Goal: Task Accomplishment & Management: Use online tool/utility

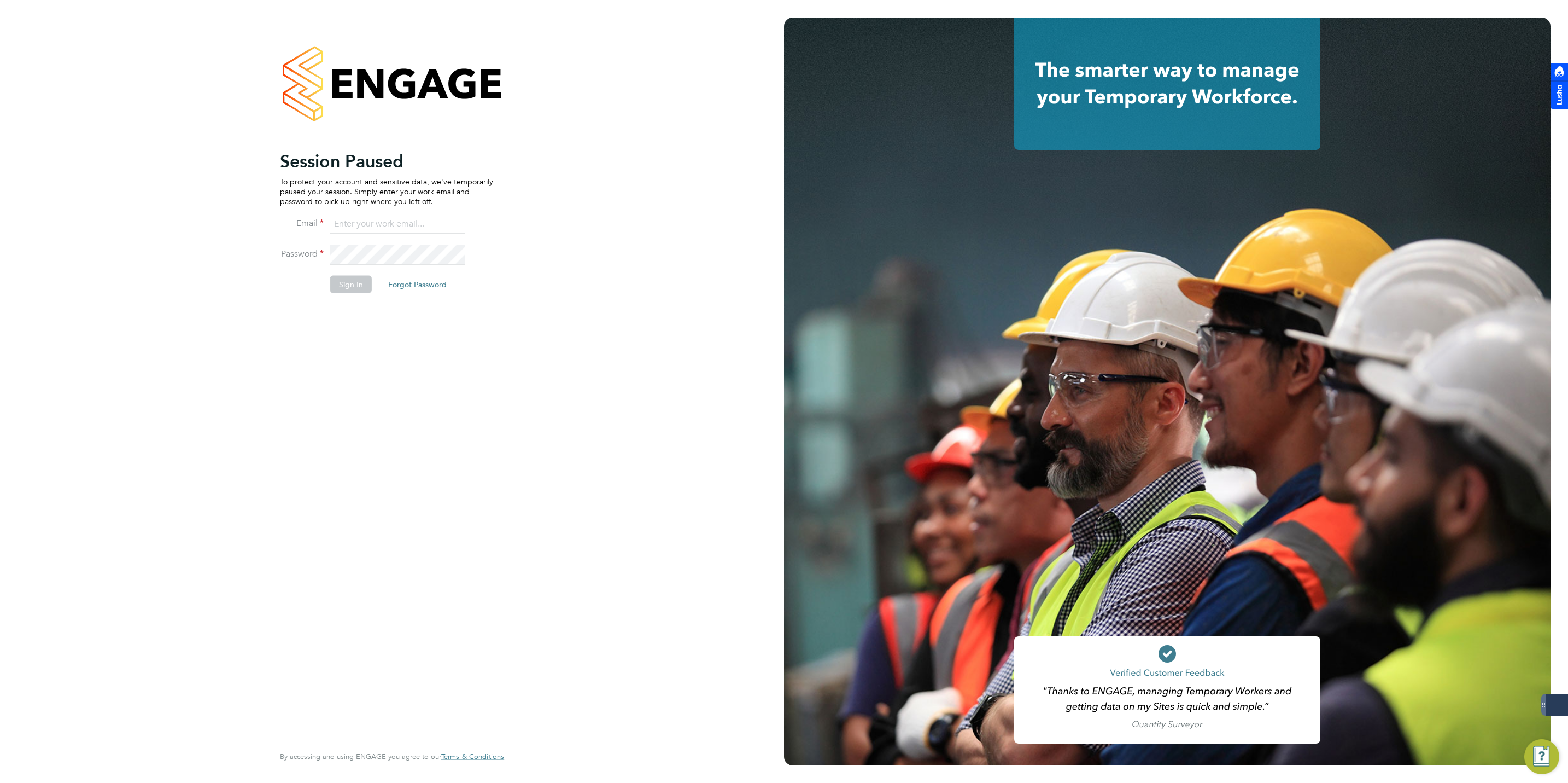
type input "[EMAIL_ADDRESS][DOMAIN_NAME]"
click at [343, 281] on button "Sign In" at bounding box center [352, 285] width 42 height 18
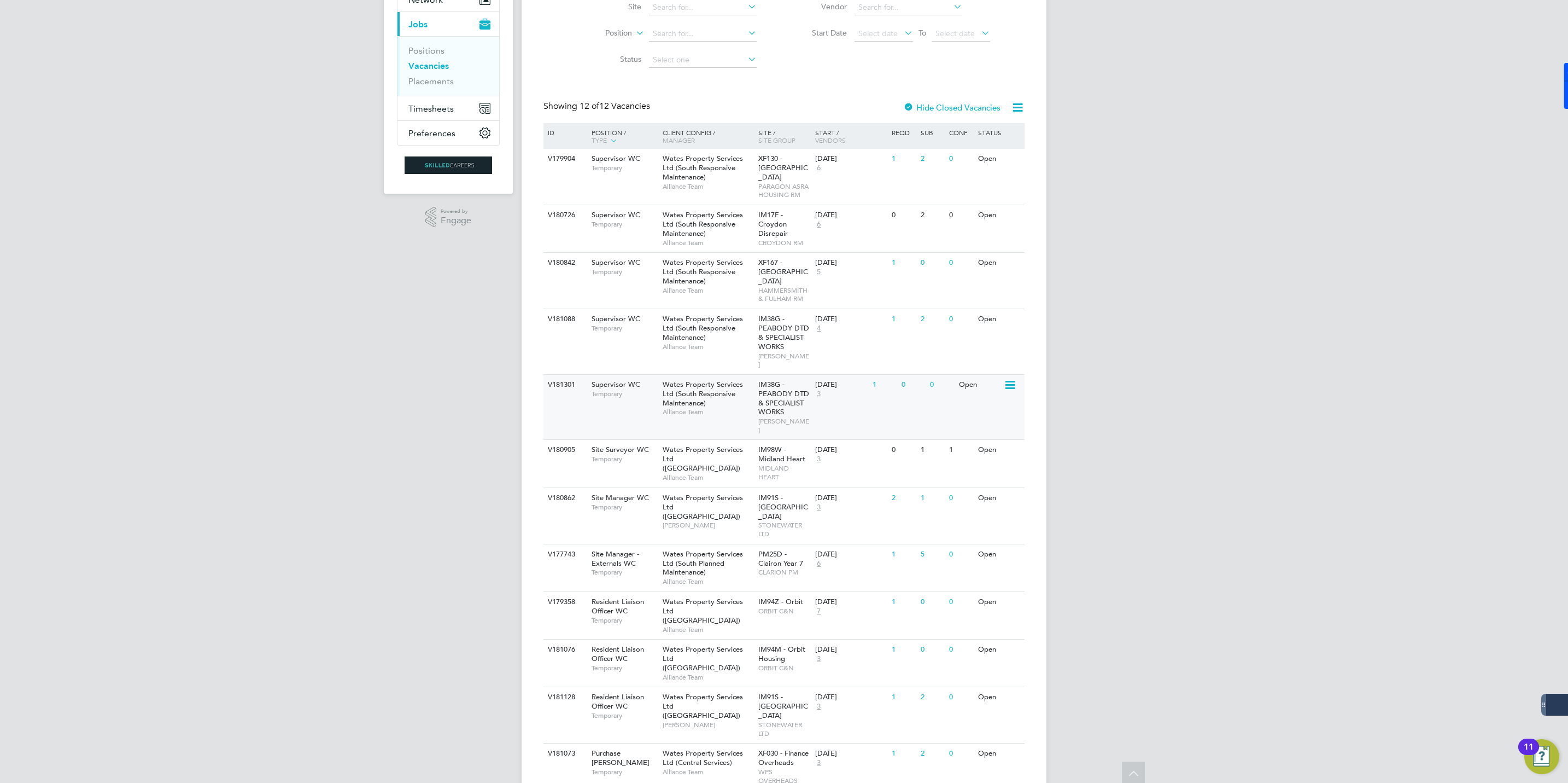
scroll to position [125, 0]
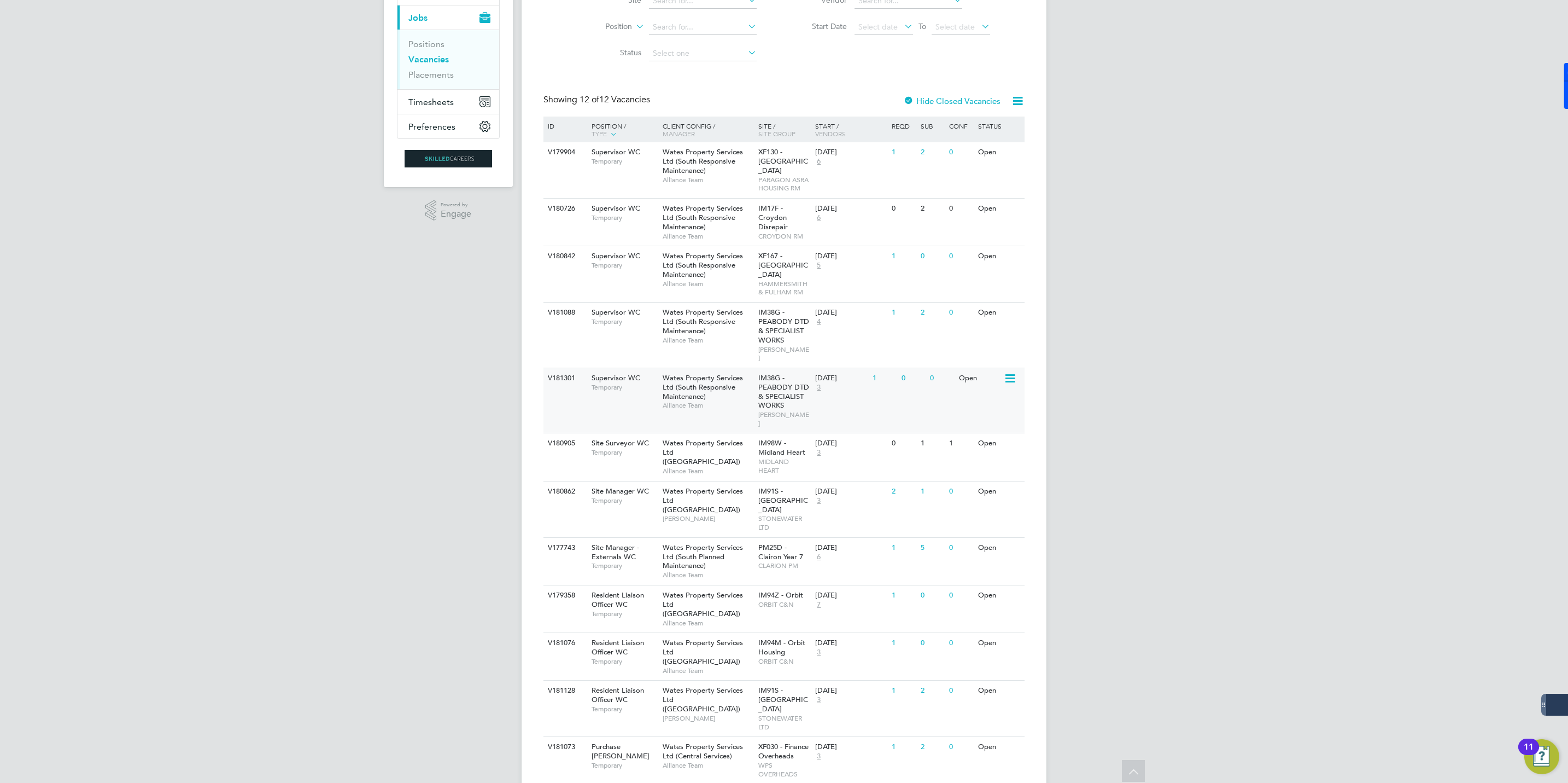
click at [672, 376] on span "Wates Property Services Ltd (South Responsive Maintenance)" at bounding box center [702, 387] width 81 height 28
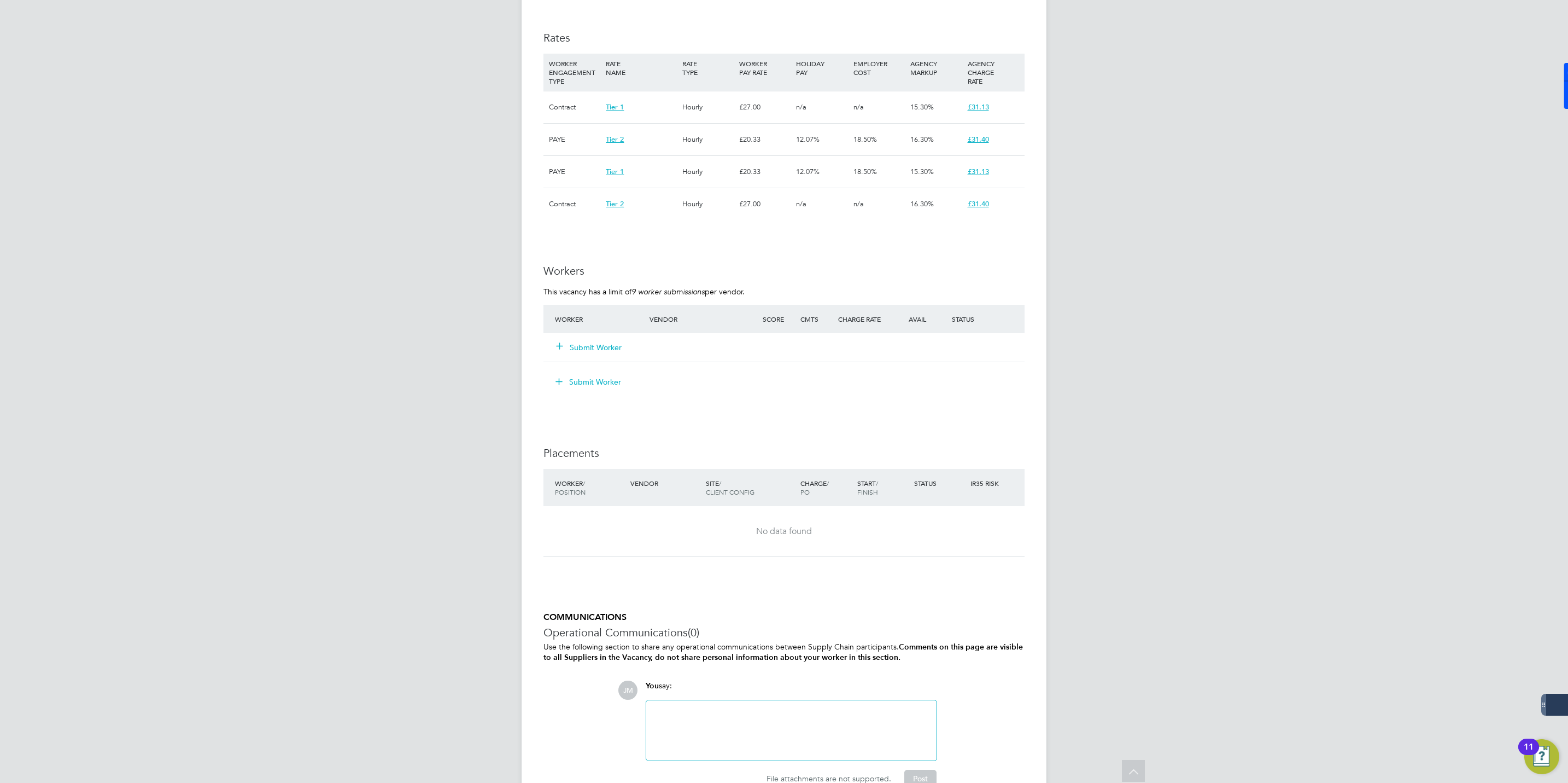
click at [581, 342] on button "Submit Worker" at bounding box center [590, 347] width 66 height 11
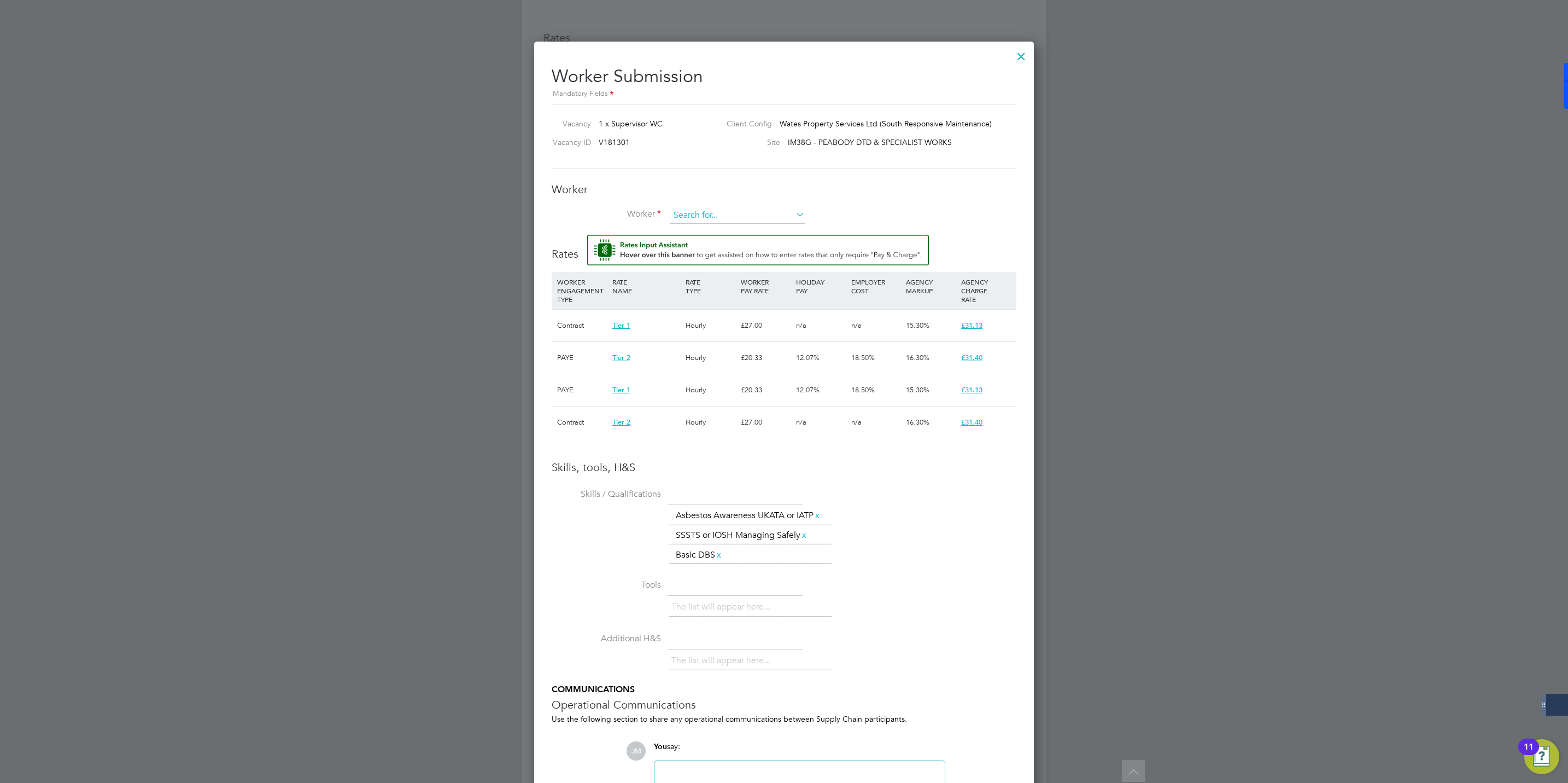
click at [683, 210] on input at bounding box center [737, 215] width 135 height 16
type input "cheryl eff"
click at [713, 228] on li "Worker" at bounding box center [784, 220] width 465 height 27
click at [710, 220] on input at bounding box center [737, 215] width 135 height 16
click at [739, 228] on b "Effi" at bounding box center [745, 231] width 13 height 9
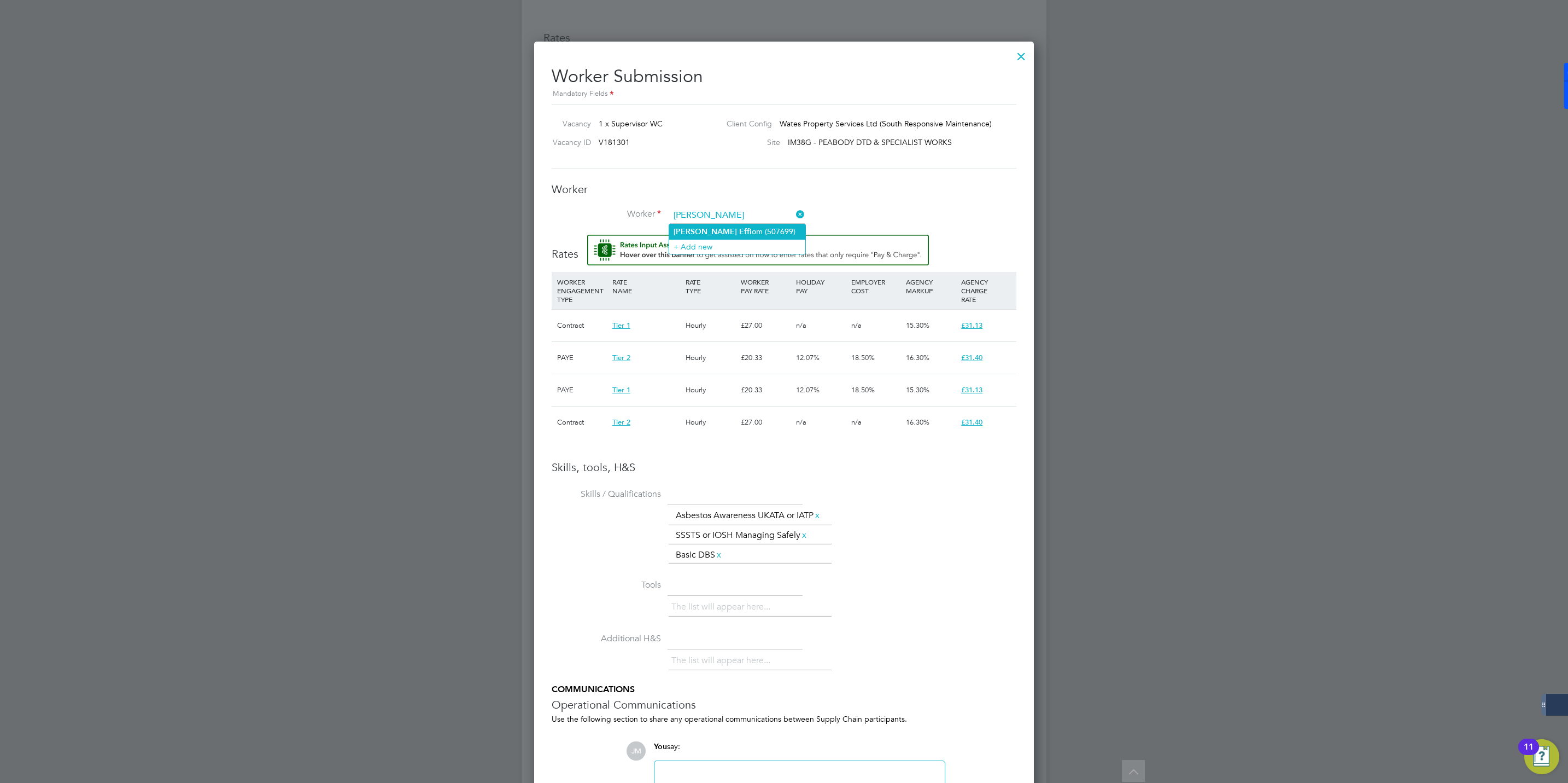
type input "Cheryl Effiom (507699)"
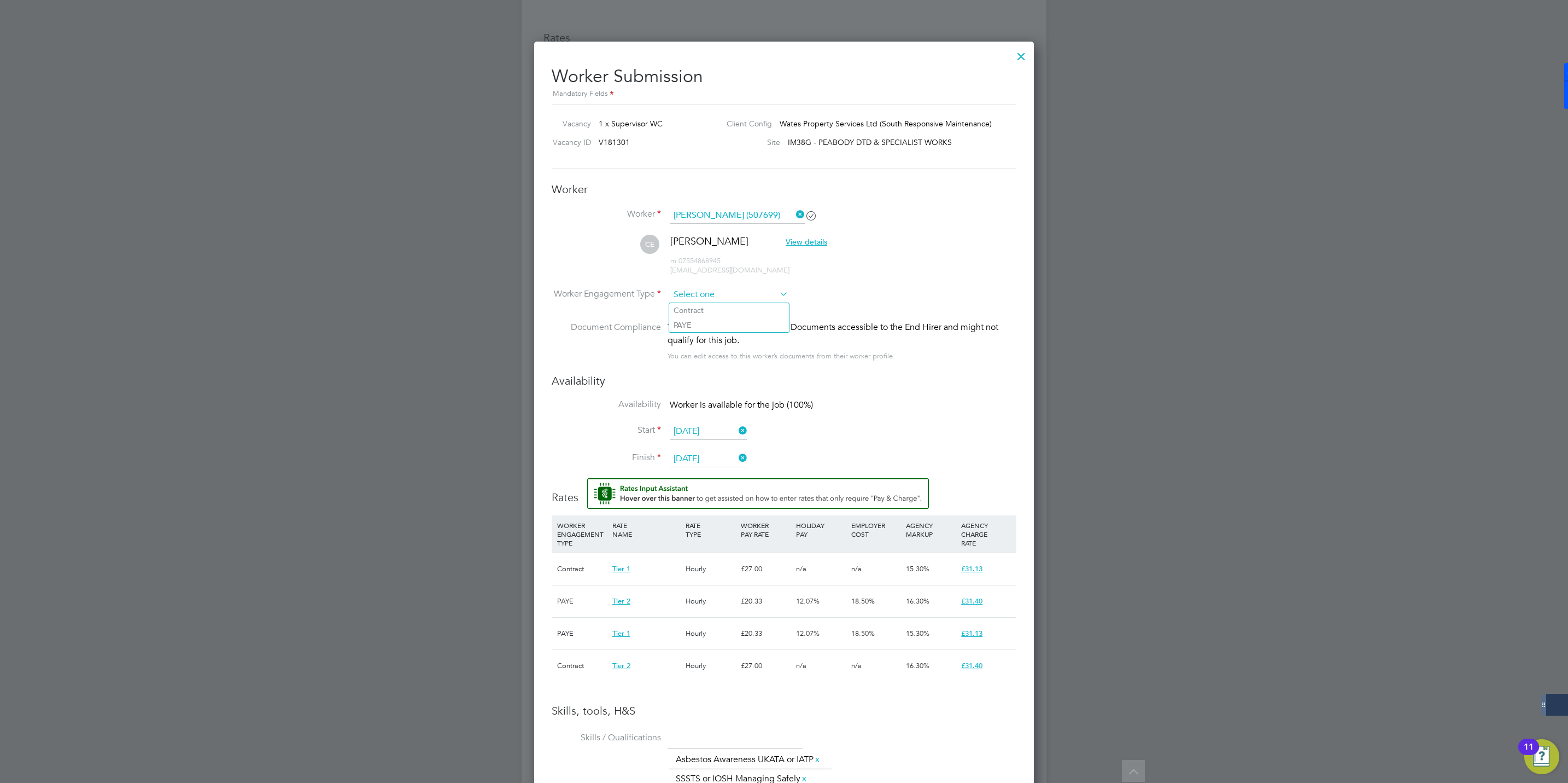
click at [692, 302] on div "All Vacancies Vacancy Activity Logs Vacancy Activity Logs All Vacancies Vacancy…" at bounding box center [784, 6] width 525 height 1637
click at [694, 309] on li "Contract" at bounding box center [729, 310] width 120 height 14
type input "Contract"
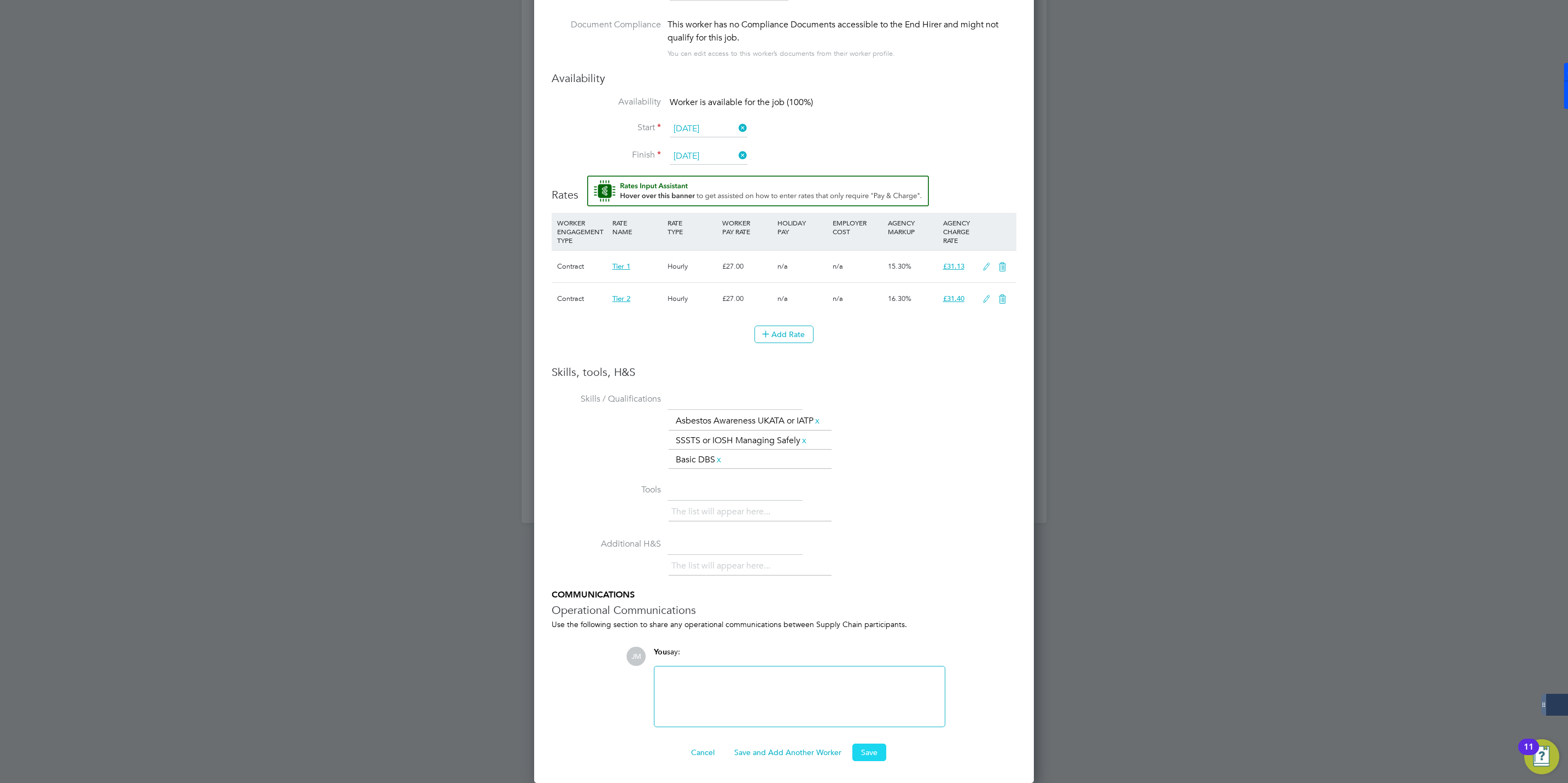
click at [863, 748] on button "Save" at bounding box center [870, 752] width 34 height 18
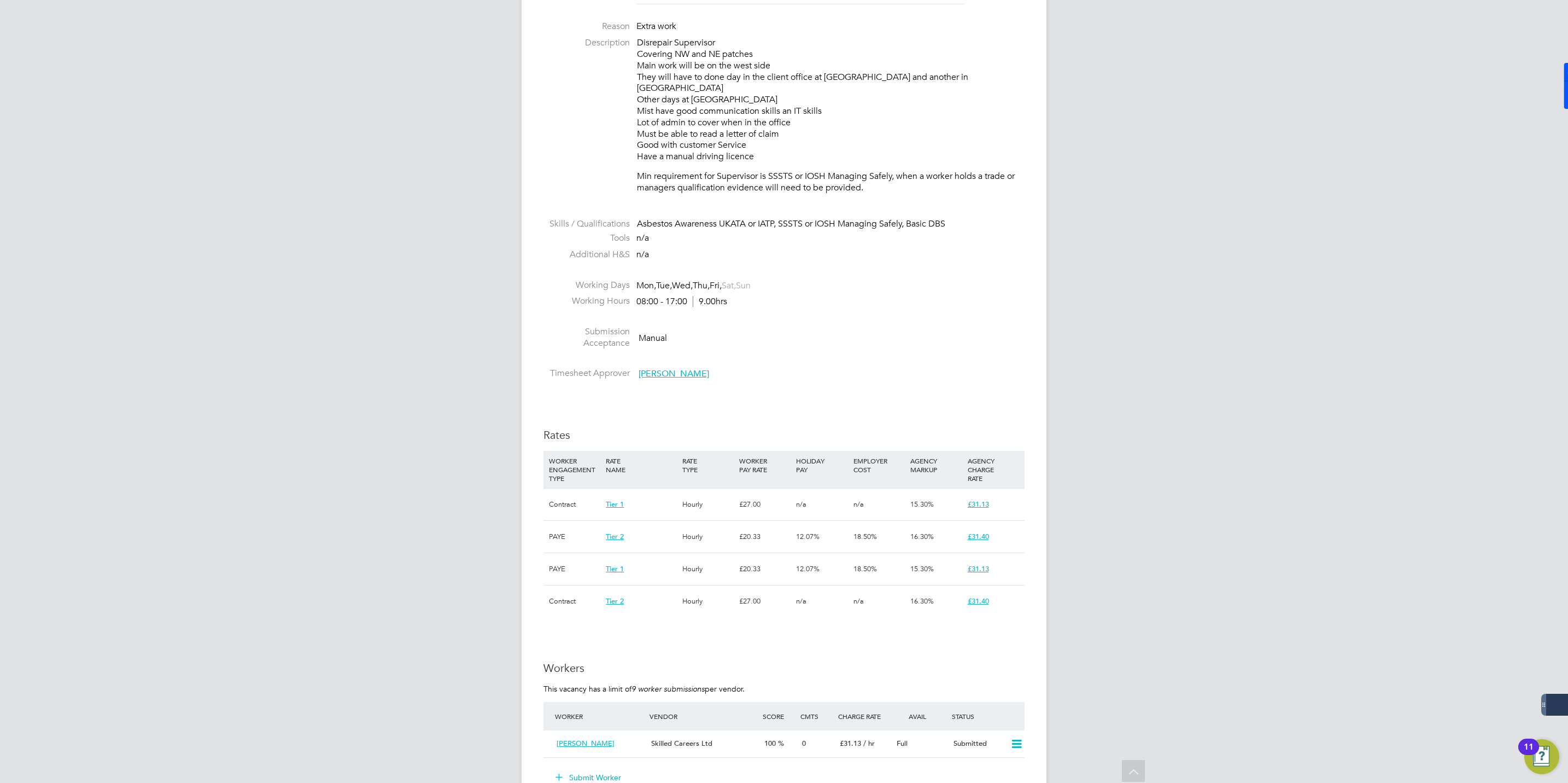
scroll to position [0, 0]
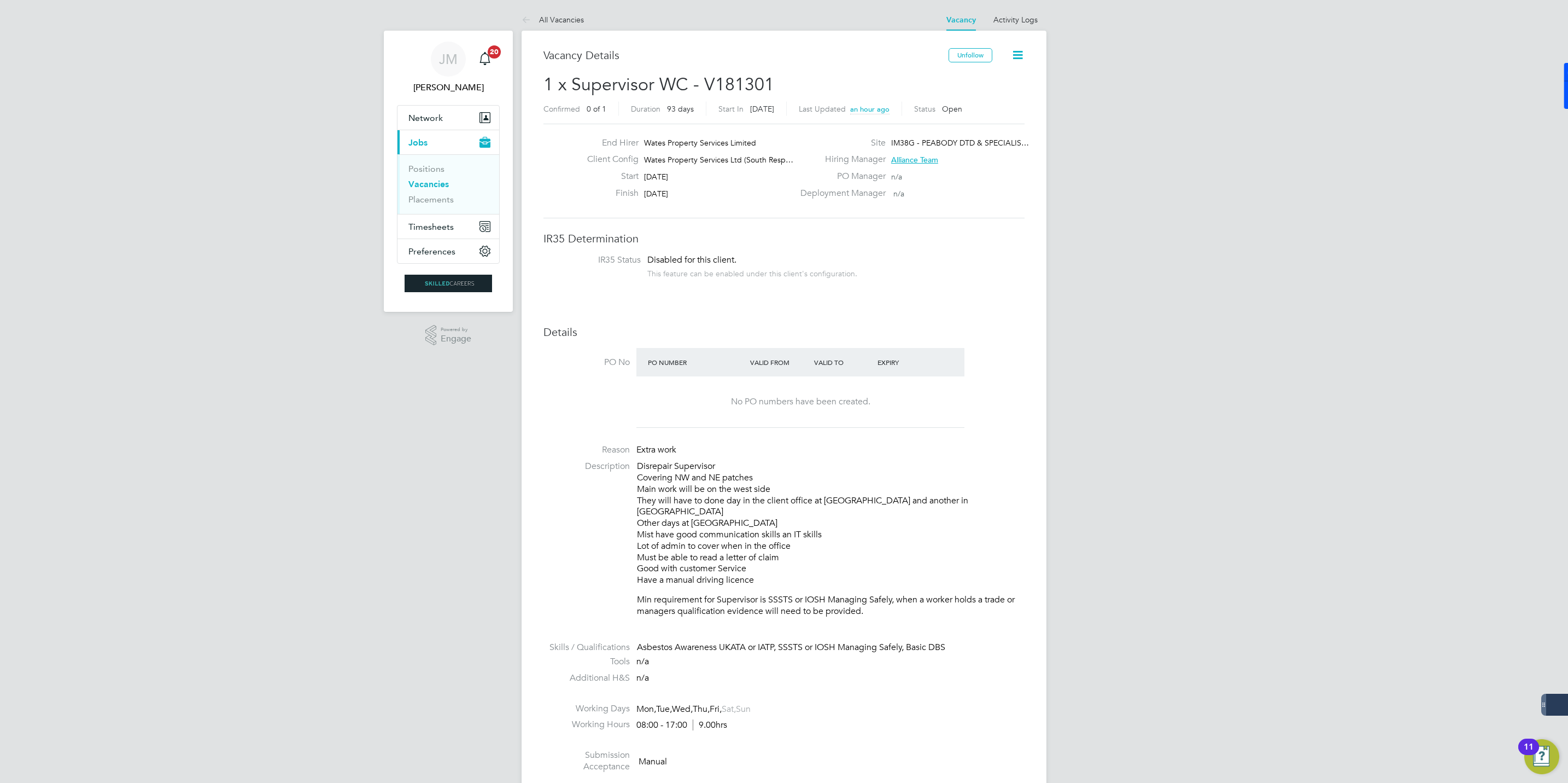
click at [426, 185] on link "Vacancies" at bounding box center [428, 183] width 41 height 10
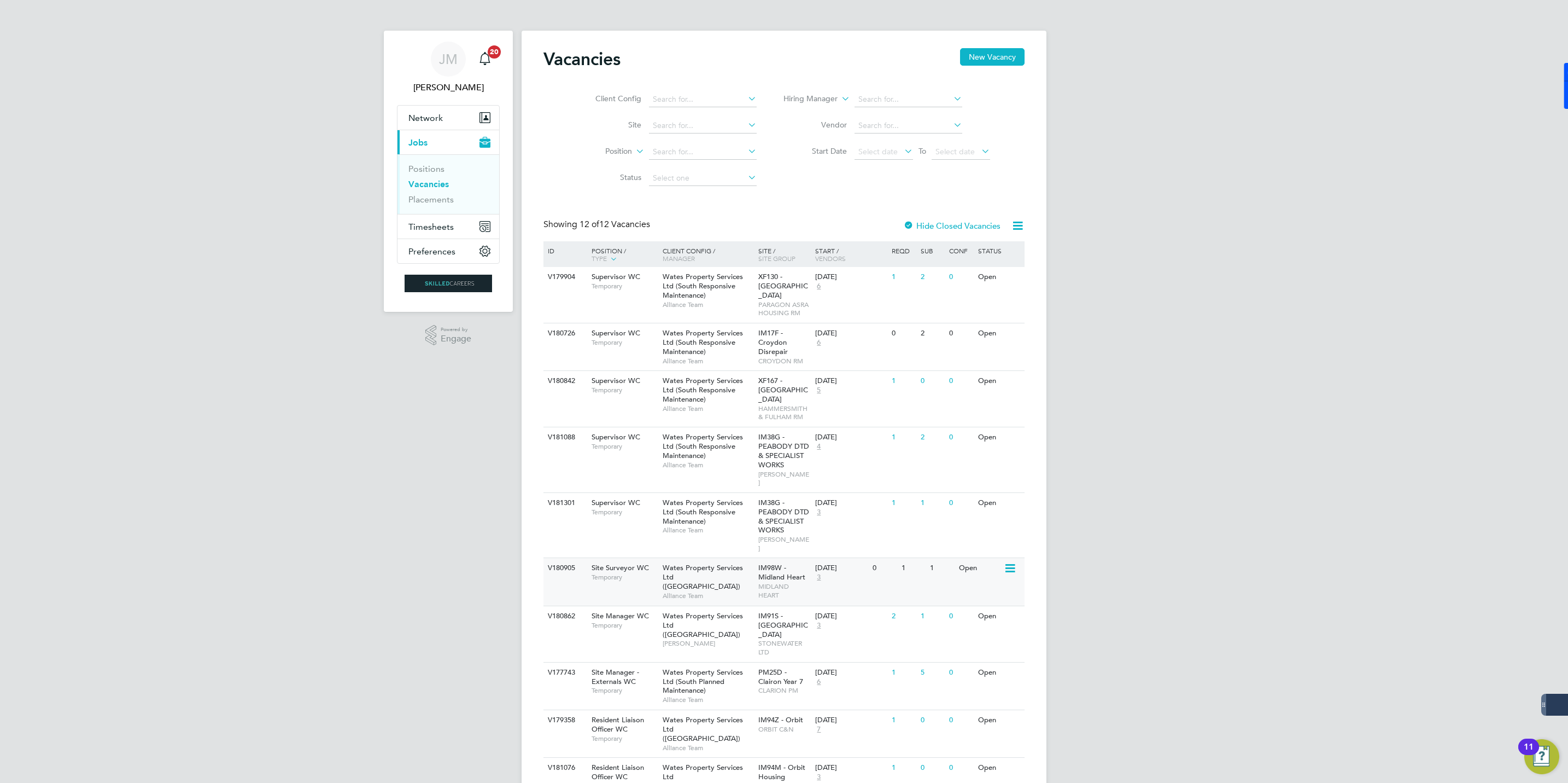
click at [699, 563] on span "Wates Property Services Ltd (Central & North)" at bounding box center [702, 577] width 81 height 28
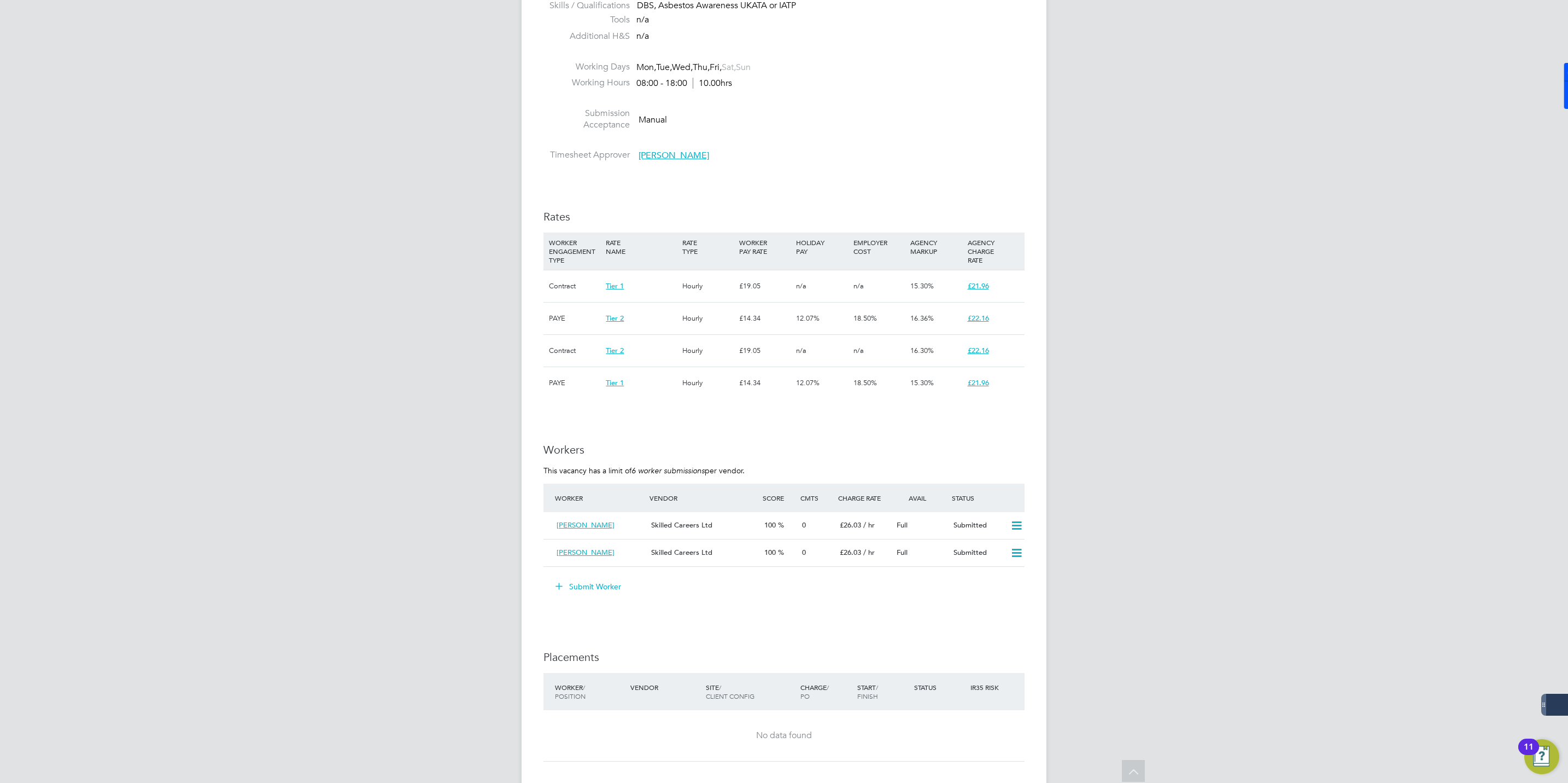
scroll to position [492, 0]
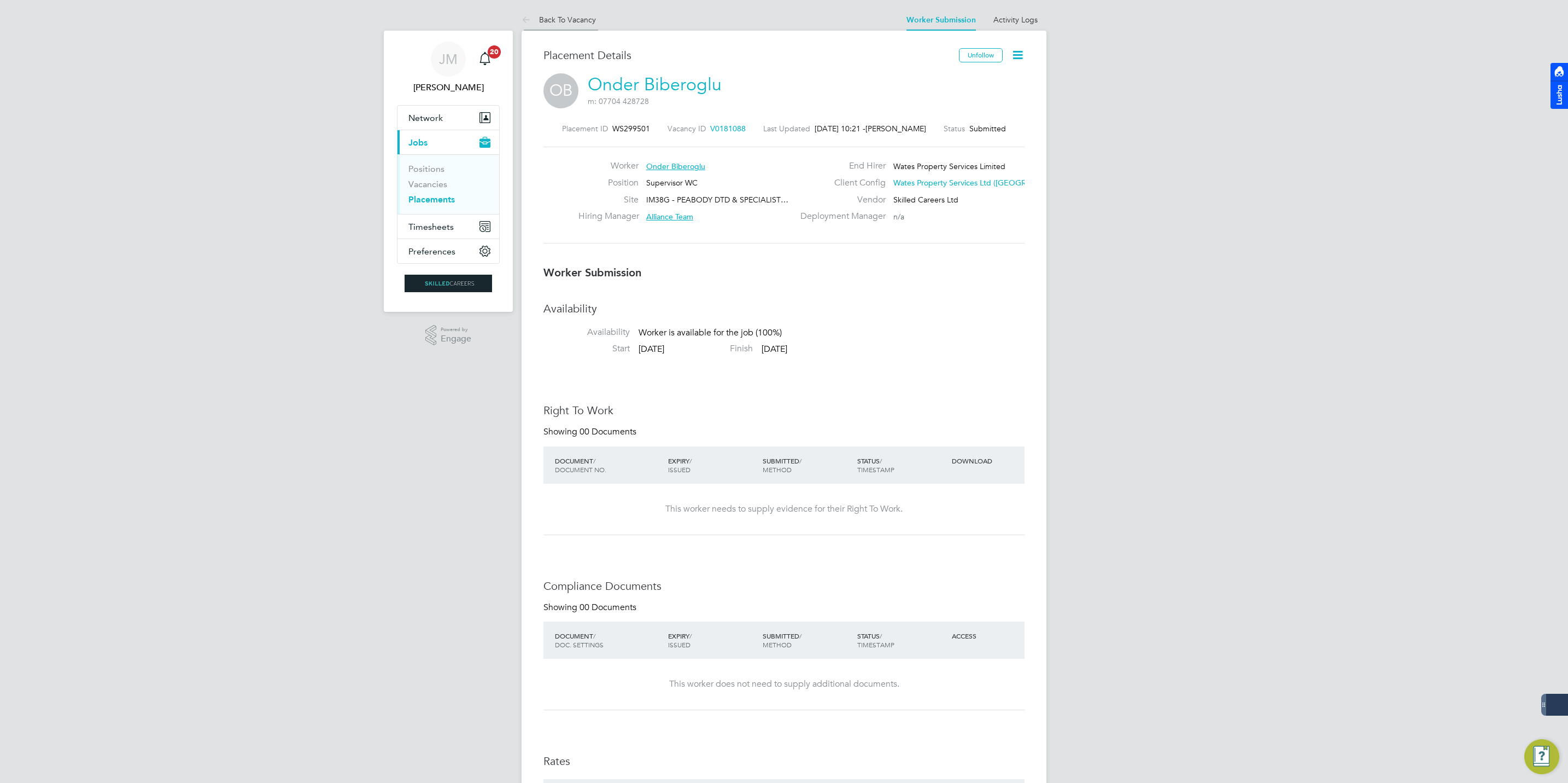
click at [570, 16] on link "Back To Vacancy" at bounding box center [559, 20] width 75 height 10
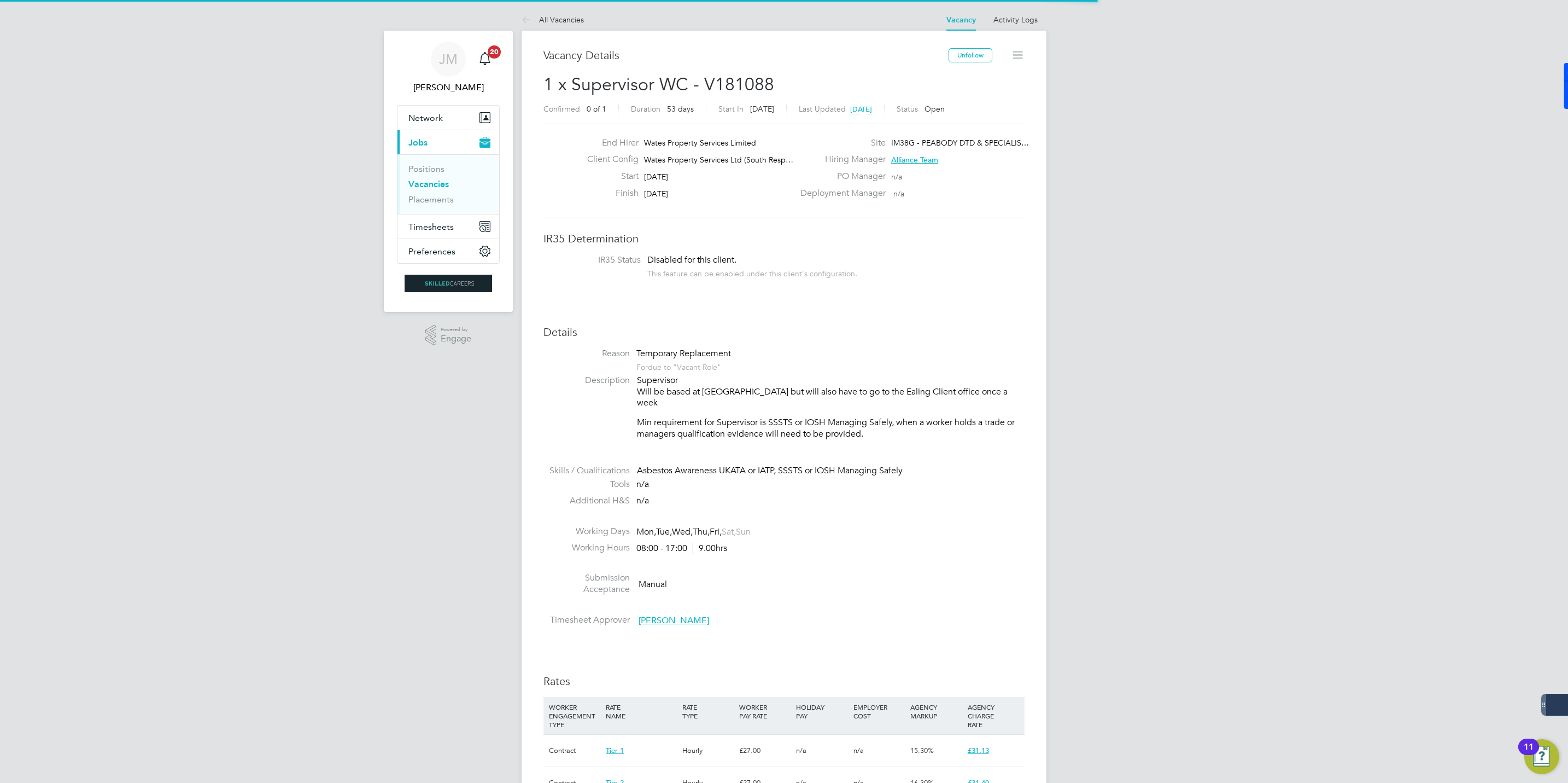
scroll to position [5, 5]
